Goal: Check status: Check status

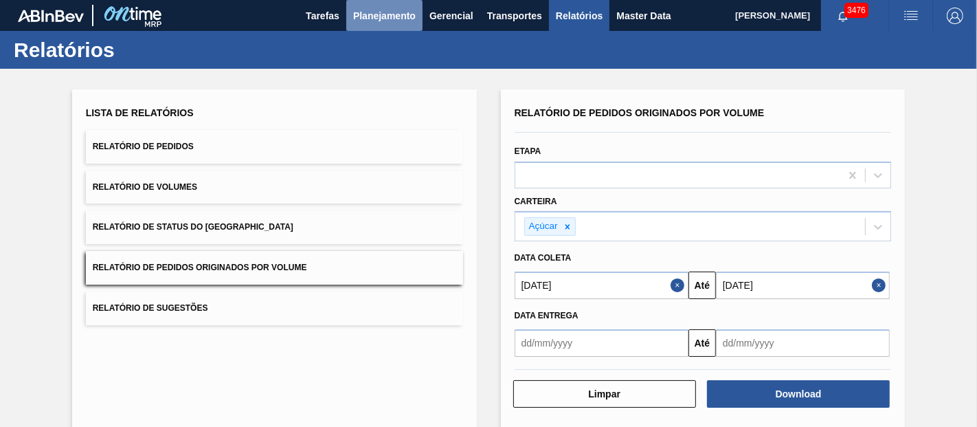
click at [383, 19] on span "Planejamento" at bounding box center [384, 16] width 63 height 16
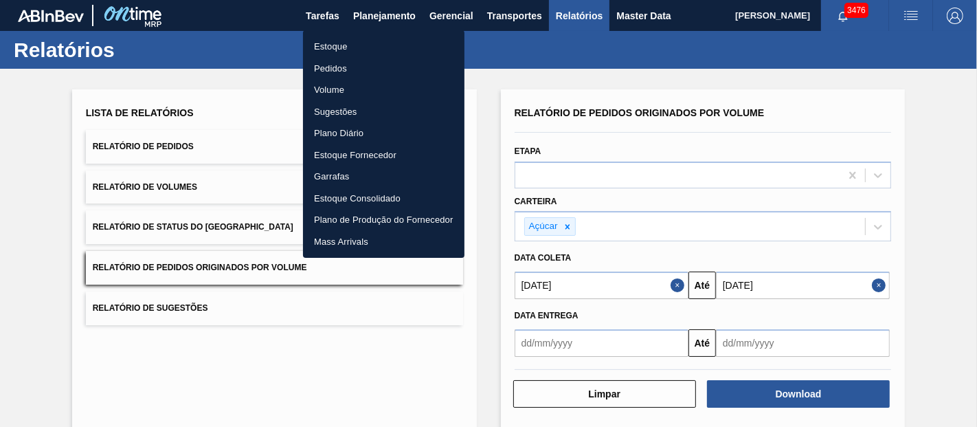
click at [335, 65] on li "Pedidos" at bounding box center [384, 69] width 162 height 22
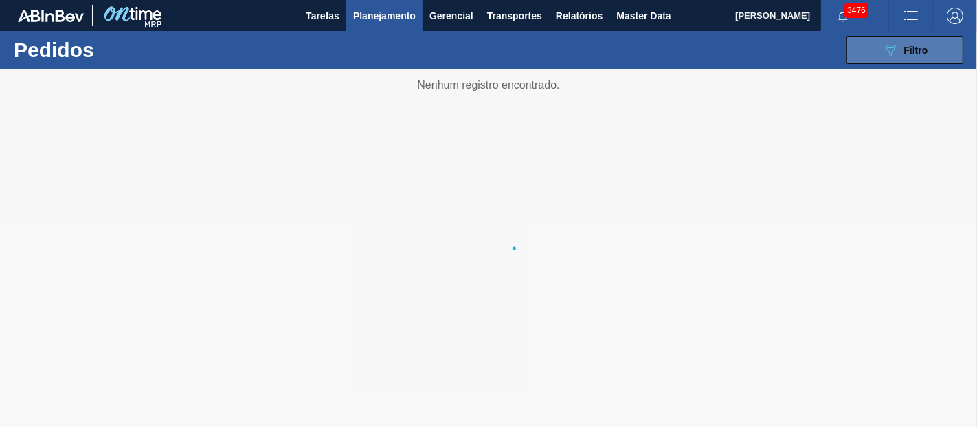
click at [895, 51] on icon "089F7B8B-B2A5-4AFE-B5C0-19BA573D28AC" at bounding box center [890, 50] width 16 height 16
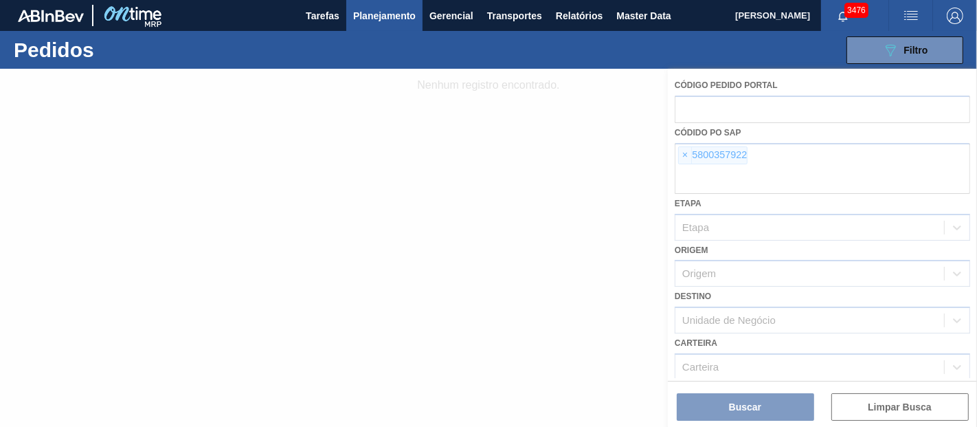
click at [700, 155] on div at bounding box center [488, 248] width 977 height 358
click at [687, 151] on div at bounding box center [488, 248] width 977 height 358
click at [686, 150] on div at bounding box center [488, 248] width 977 height 358
click at [687, 150] on div at bounding box center [488, 248] width 977 height 358
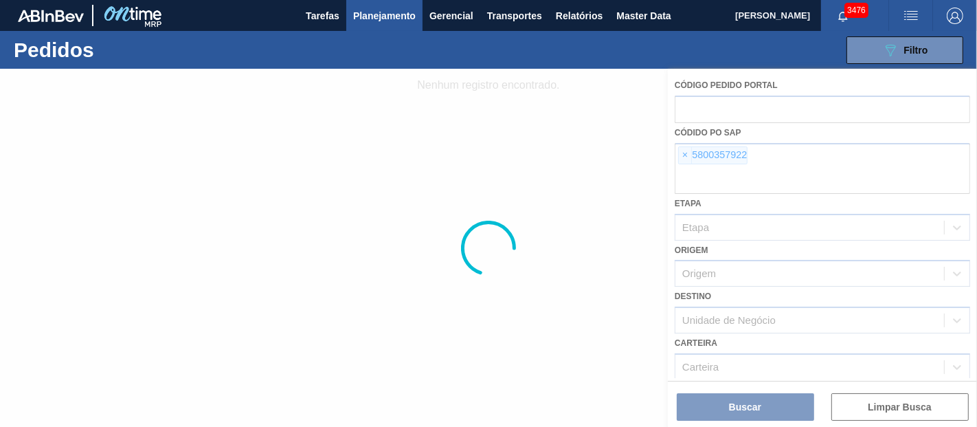
click at [686, 150] on div at bounding box center [488, 248] width 977 height 358
click at [685, 150] on div at bounding box center [488, 248] width 977 height 358
click at [681, 157] on div at bounding box center [488, 248] width 977 height 358
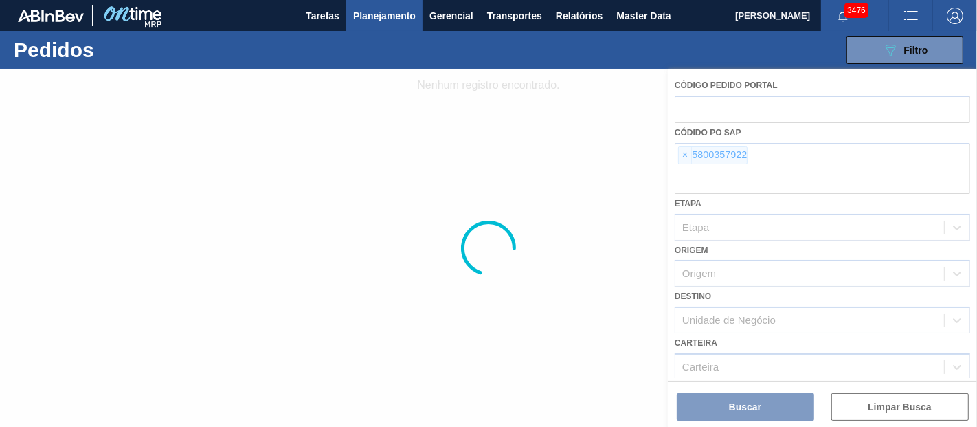
click at [681, 157] on div at bounding box center [488, 248] width 977 height 358
click at [681, 157] on span "×" at bounding box center [685, 155] width 13 height 16
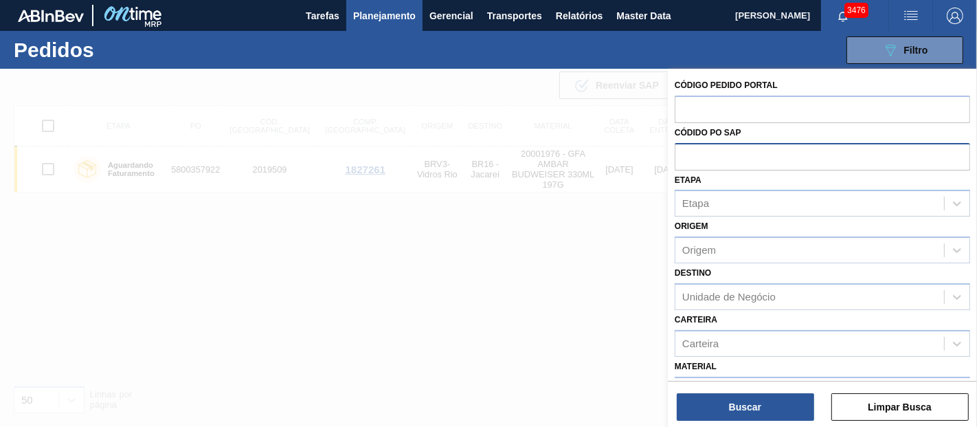
click at [689, 161] on input "text" at bounding box center [823, 156] width 296 height 26
paste input "text"
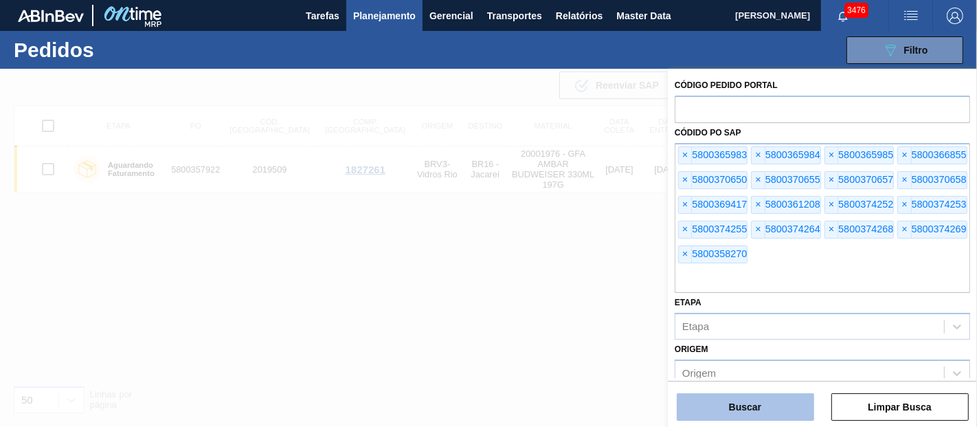
click at [738, 403] on button "Buscar" at bounding box center [745, 406] width 137 height 27
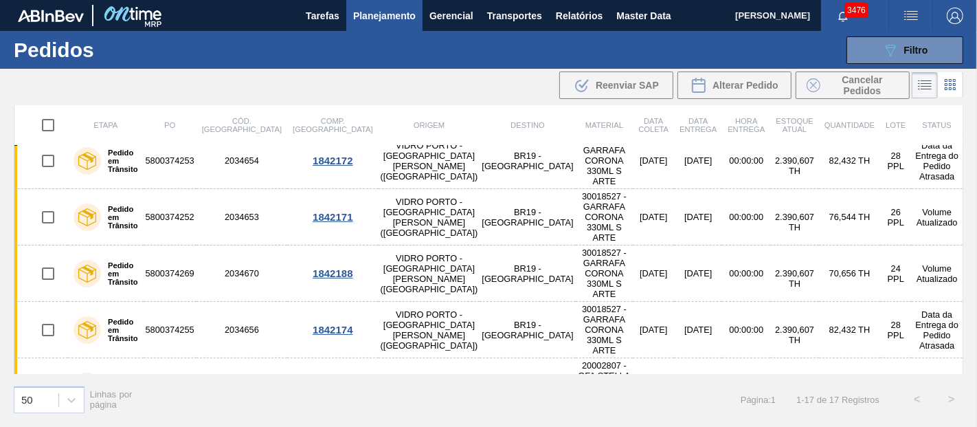
scroll to position [305, 0]
